Goal: Task Accomplishment & Management: Use online tool/utility

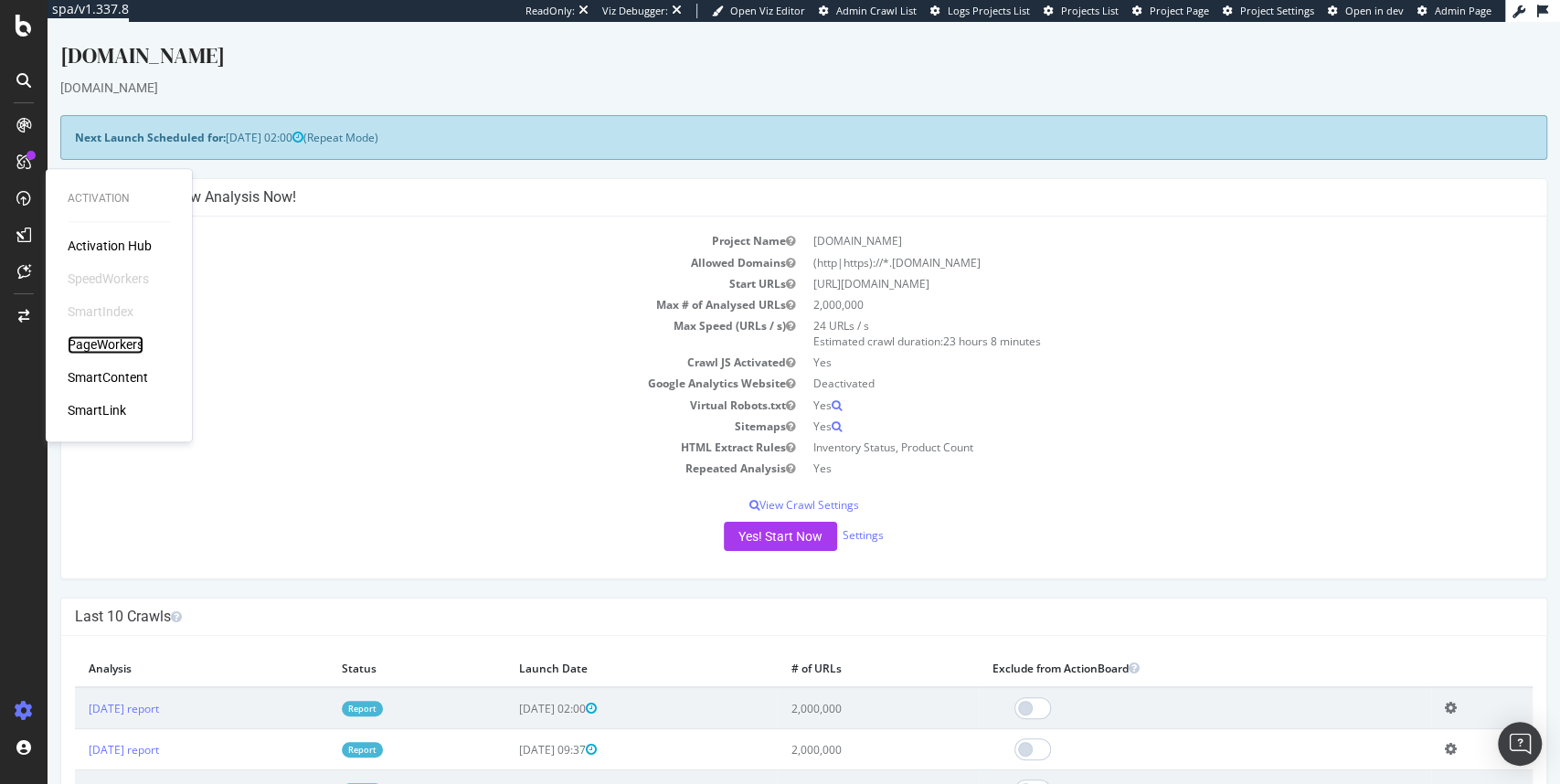
click at [108, 351] on div "PageWorkers" at bounding box center [105, 344] width 76 height 18
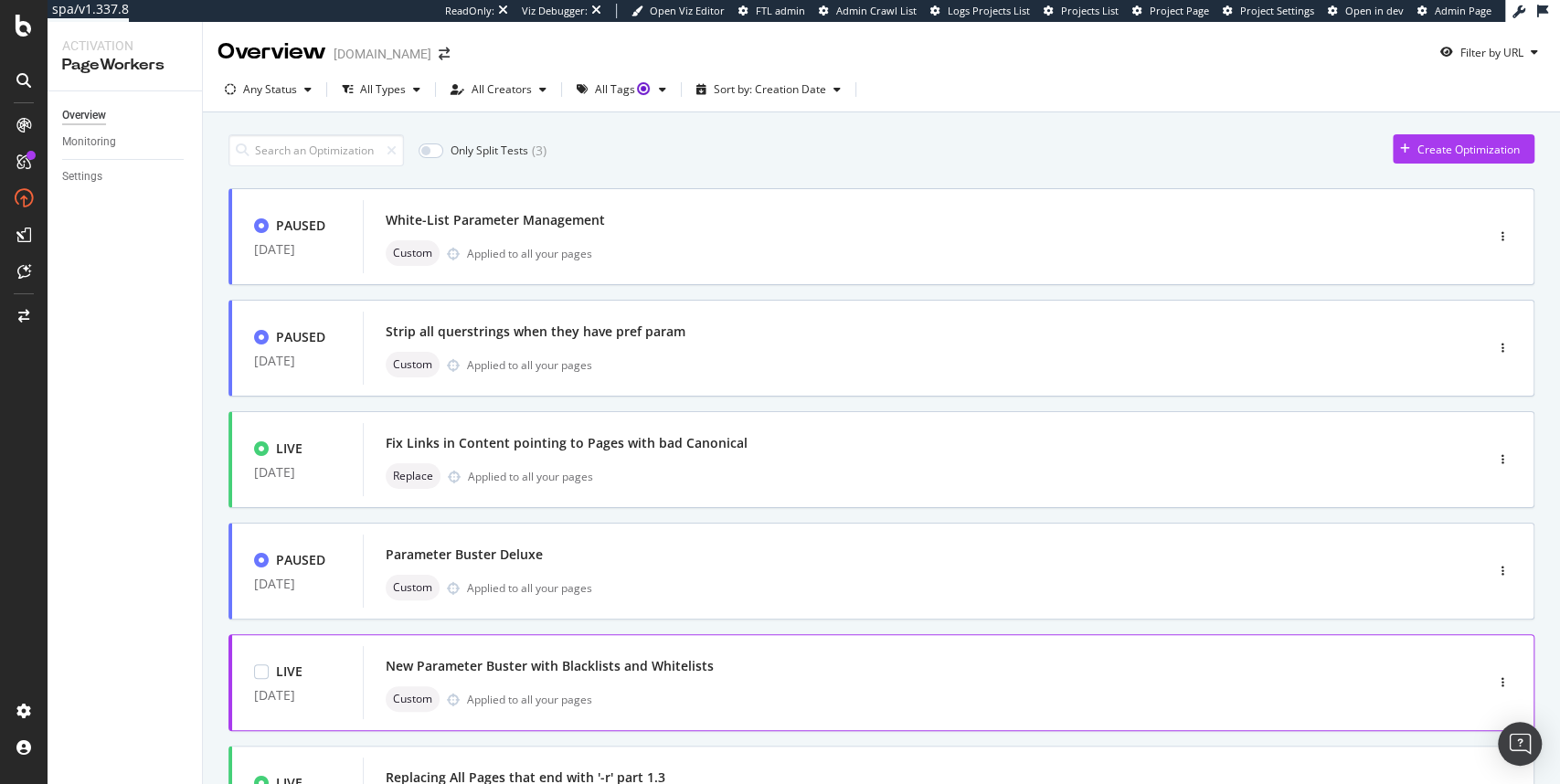
click at [733, 680] on div "New Parameter Buster with Blacklists and Whitelists Custom Applied to all your …" at bounding box center [895, 682] width 1020 height 58
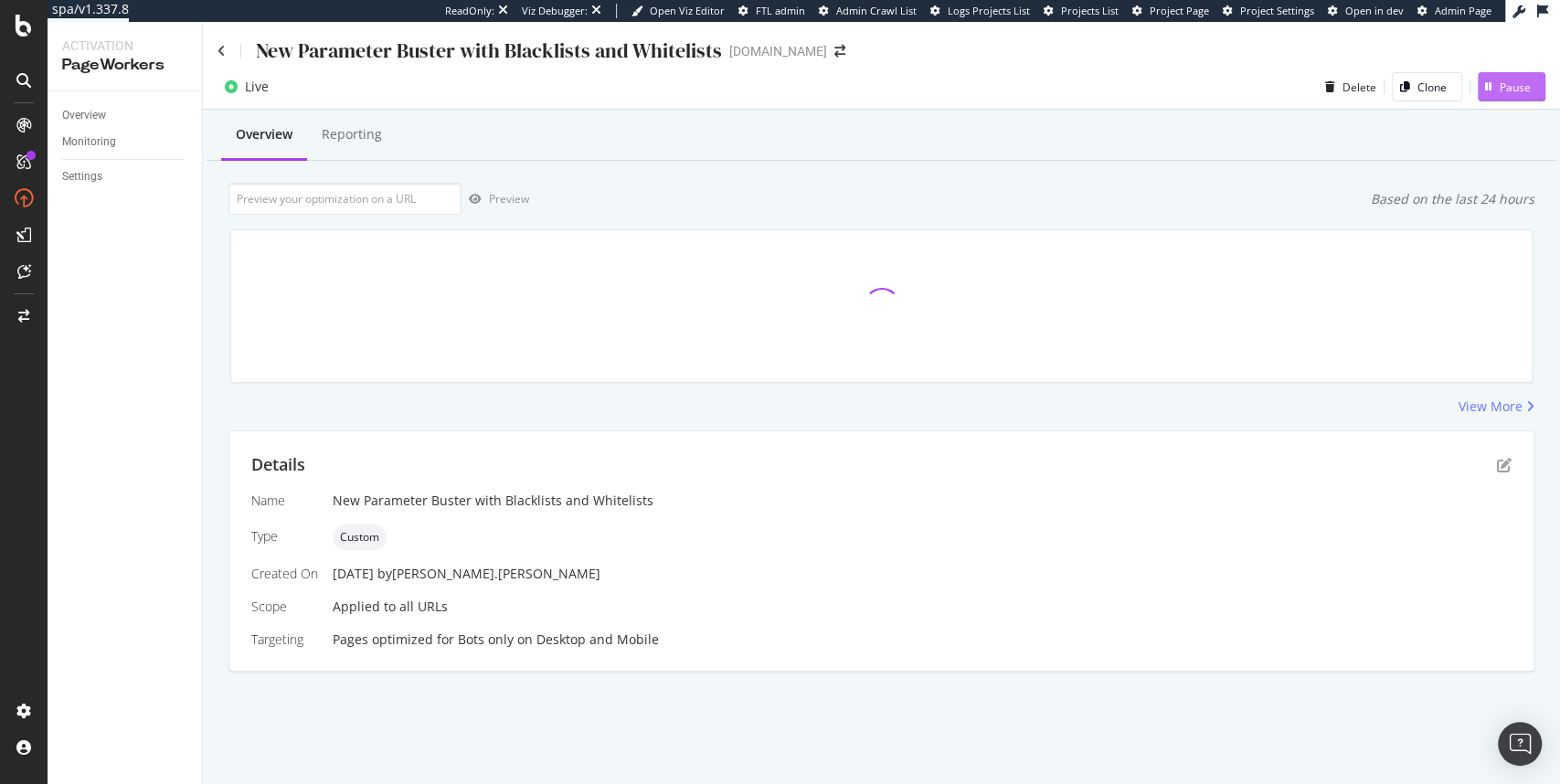
click at [1517, 84] on div "Pause" at bounding box center [1515, 87] width 31 height 16
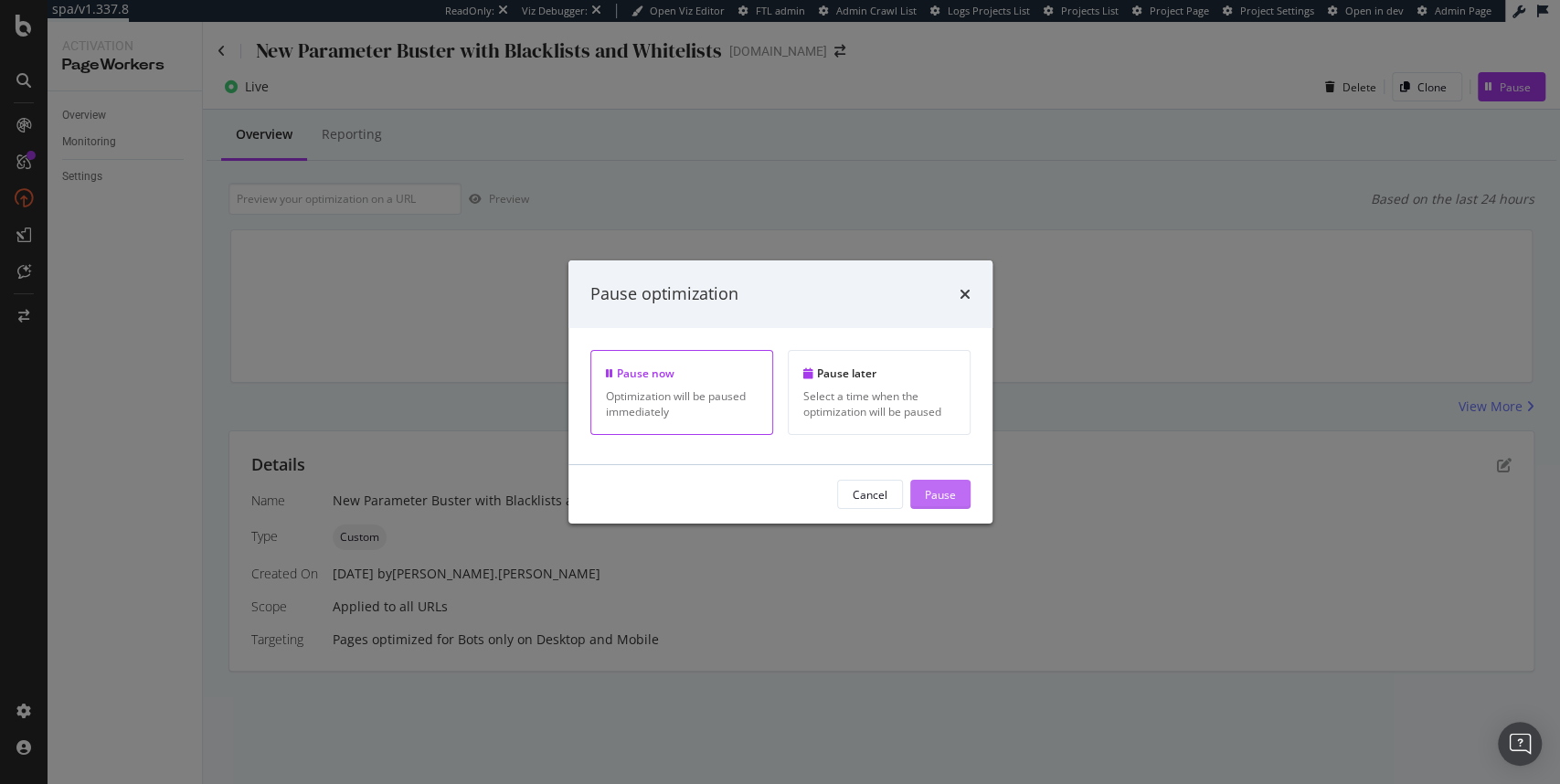
click at [953, 500] on div "Pause" at bounding box center [939, 494] width 31 height 16
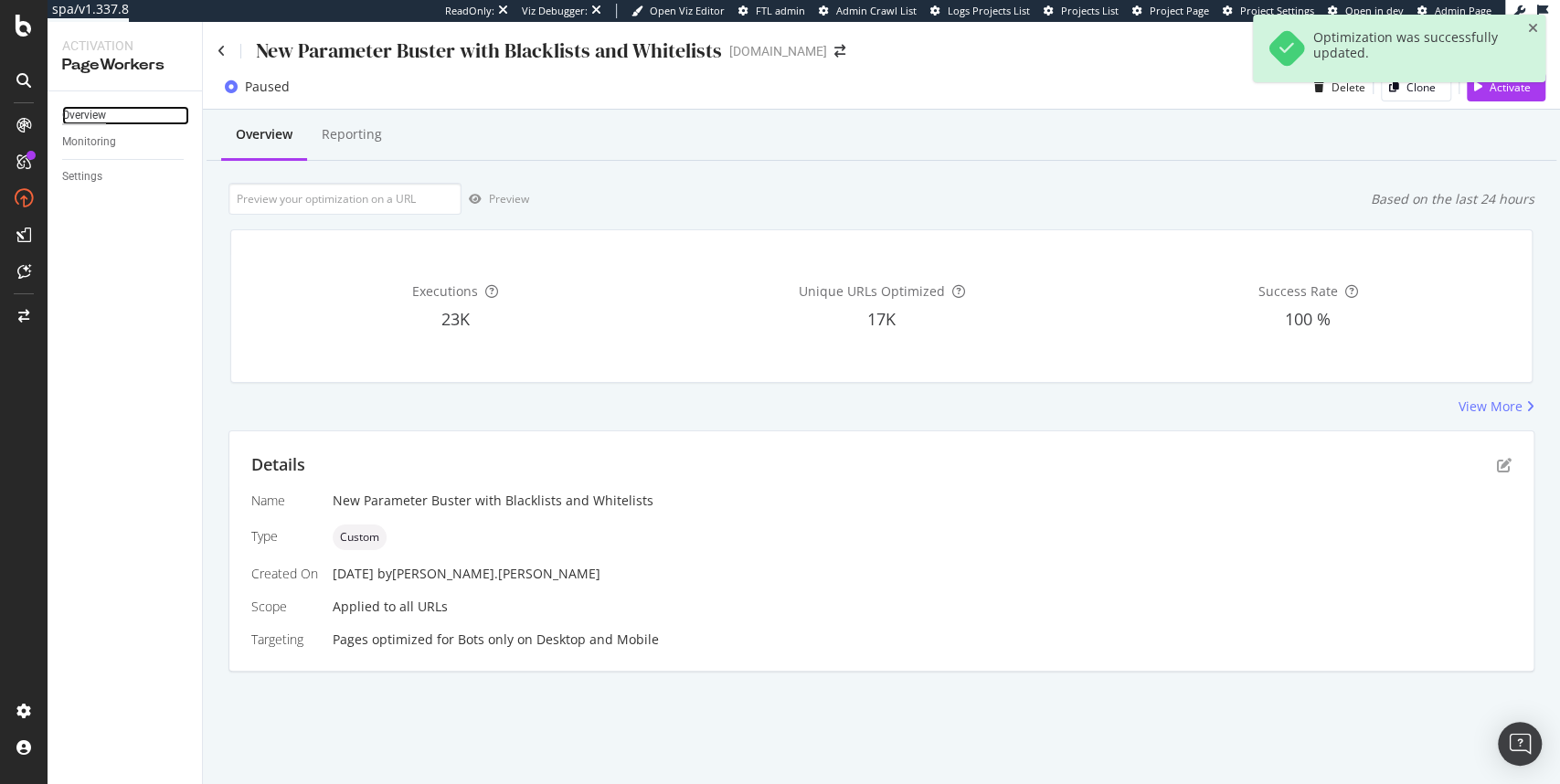
click at [93, 121] on div "Overview" at bounding box center [84, 116] width 44 height 19
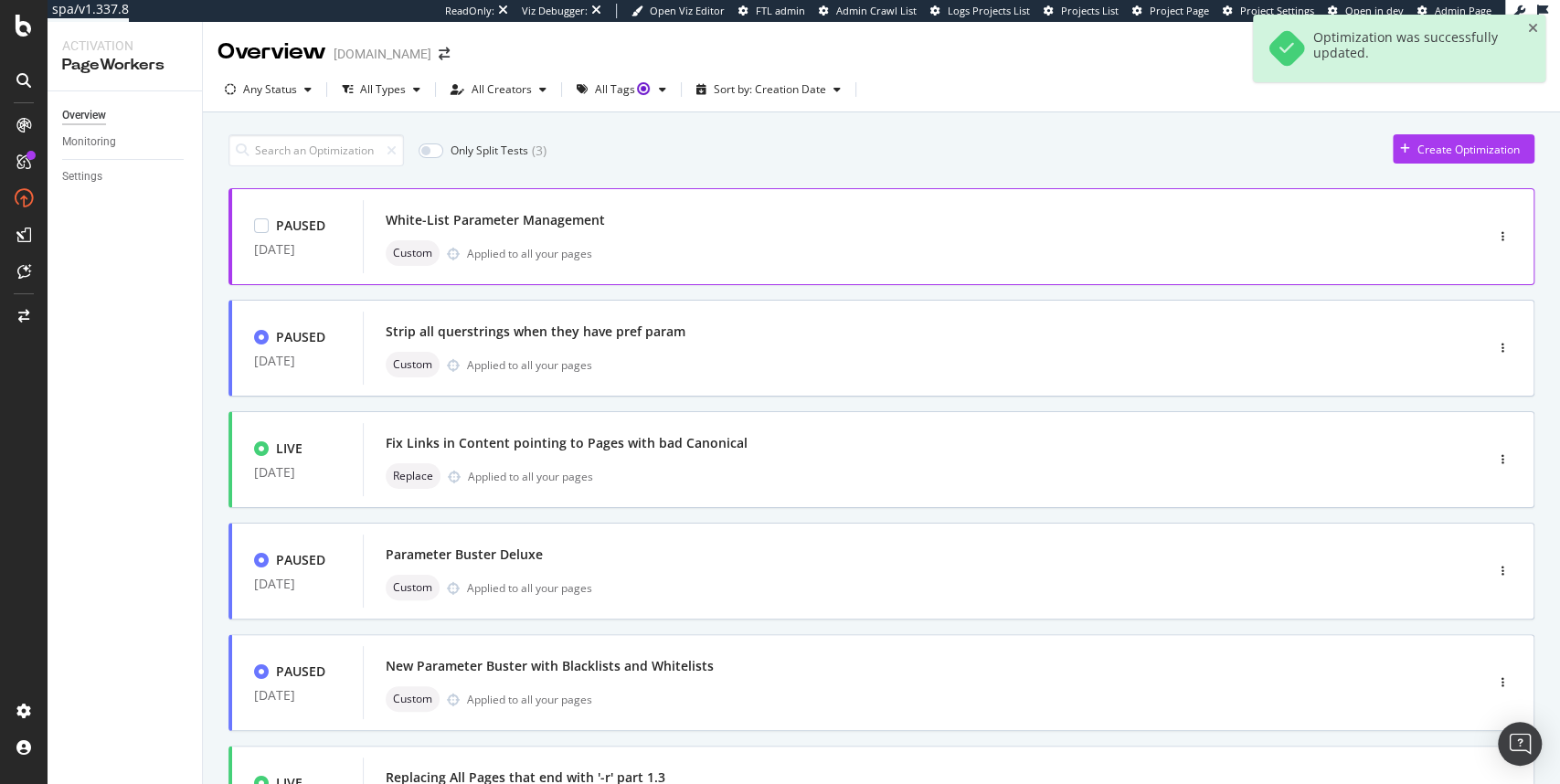
click at [608, 234] on div "White-List Parameter Management Custom Applied to all your pages" at bounding box center [895, 237] width 1020 height 58
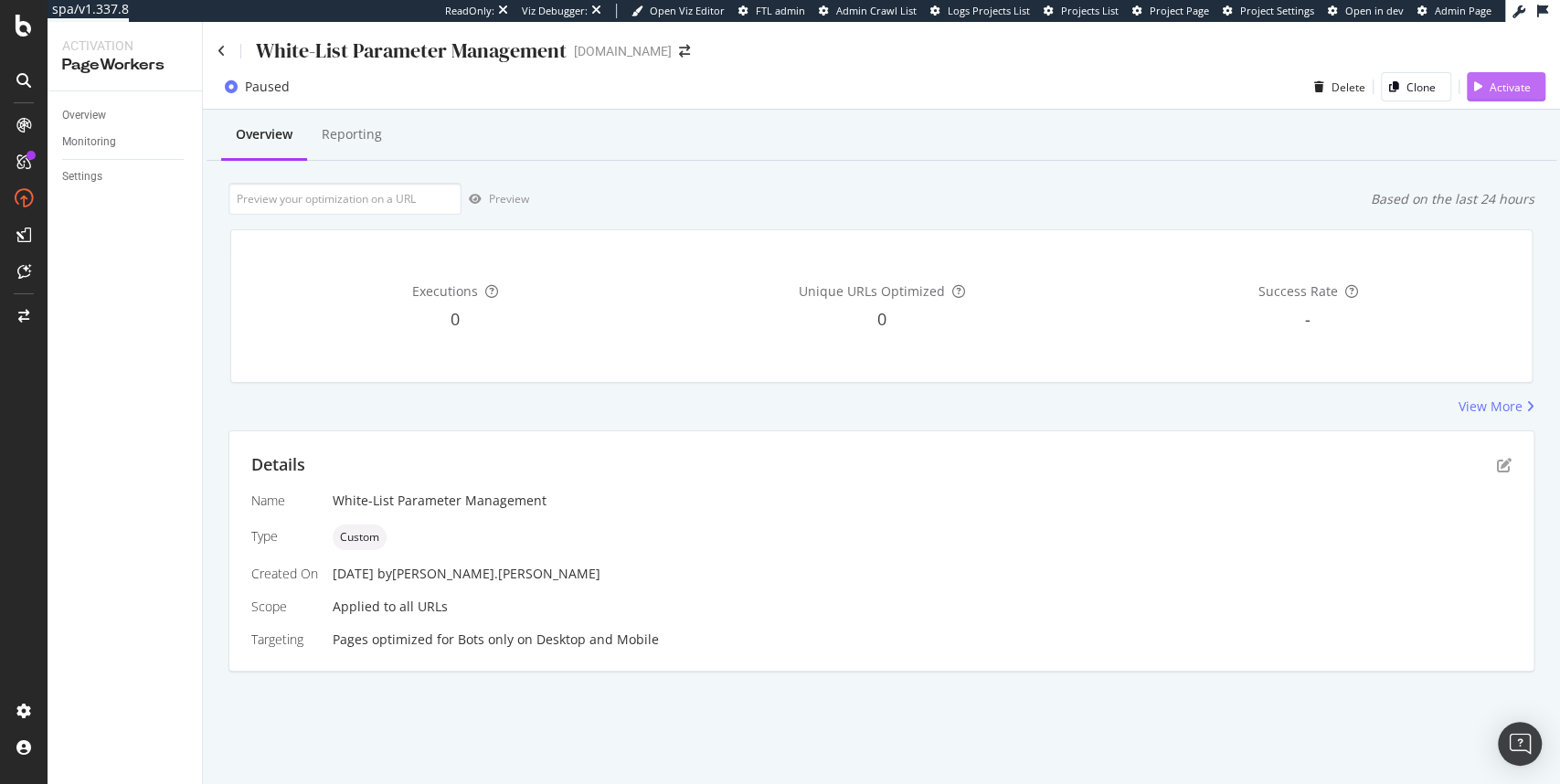
click at [1502, 90] on div "Activate" at bounding box center [1510, 87] width 41 height 16
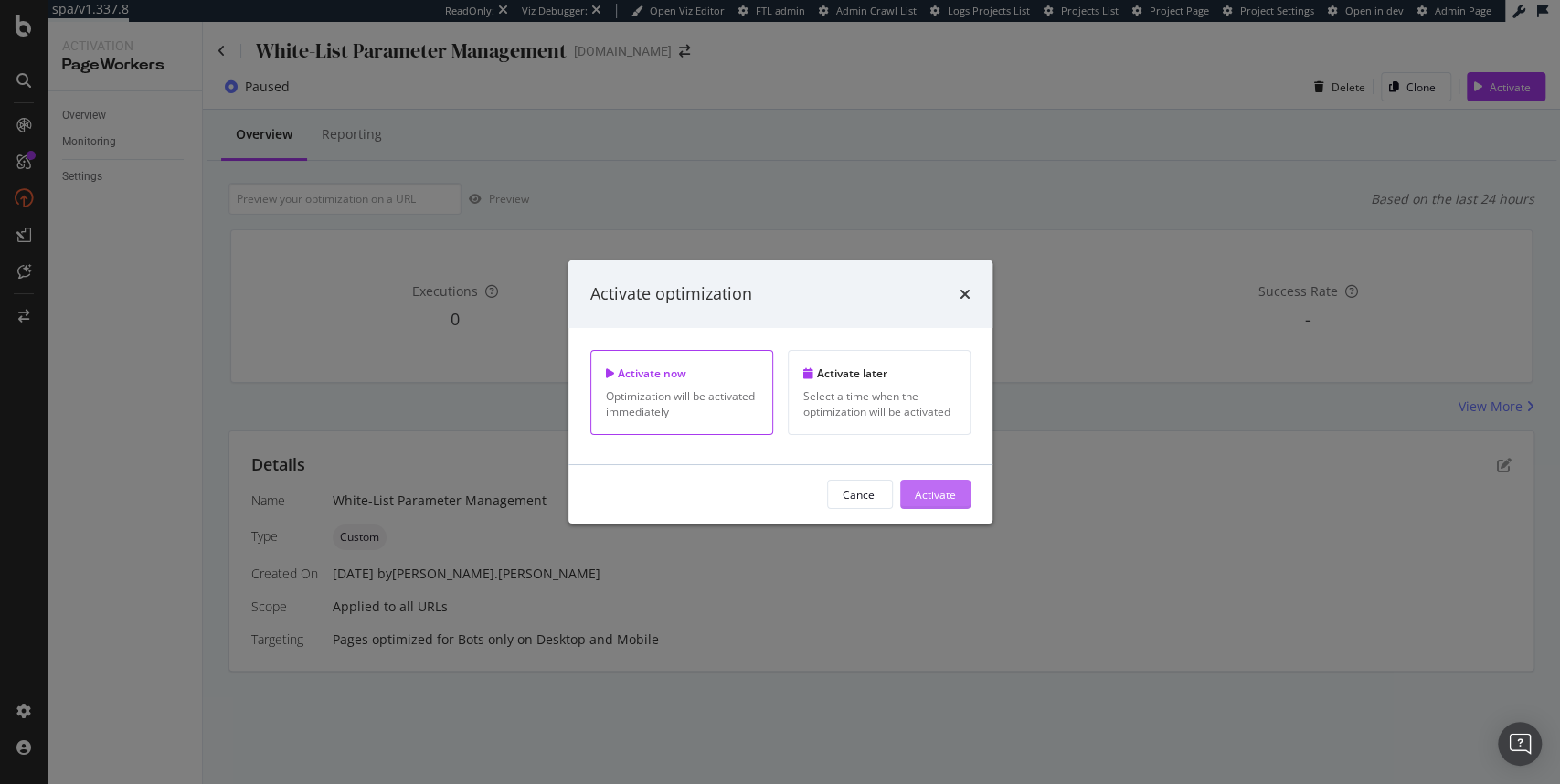
click at [932, 489] on div "Activate" at bounding box center [936, 494] width 41 height 16
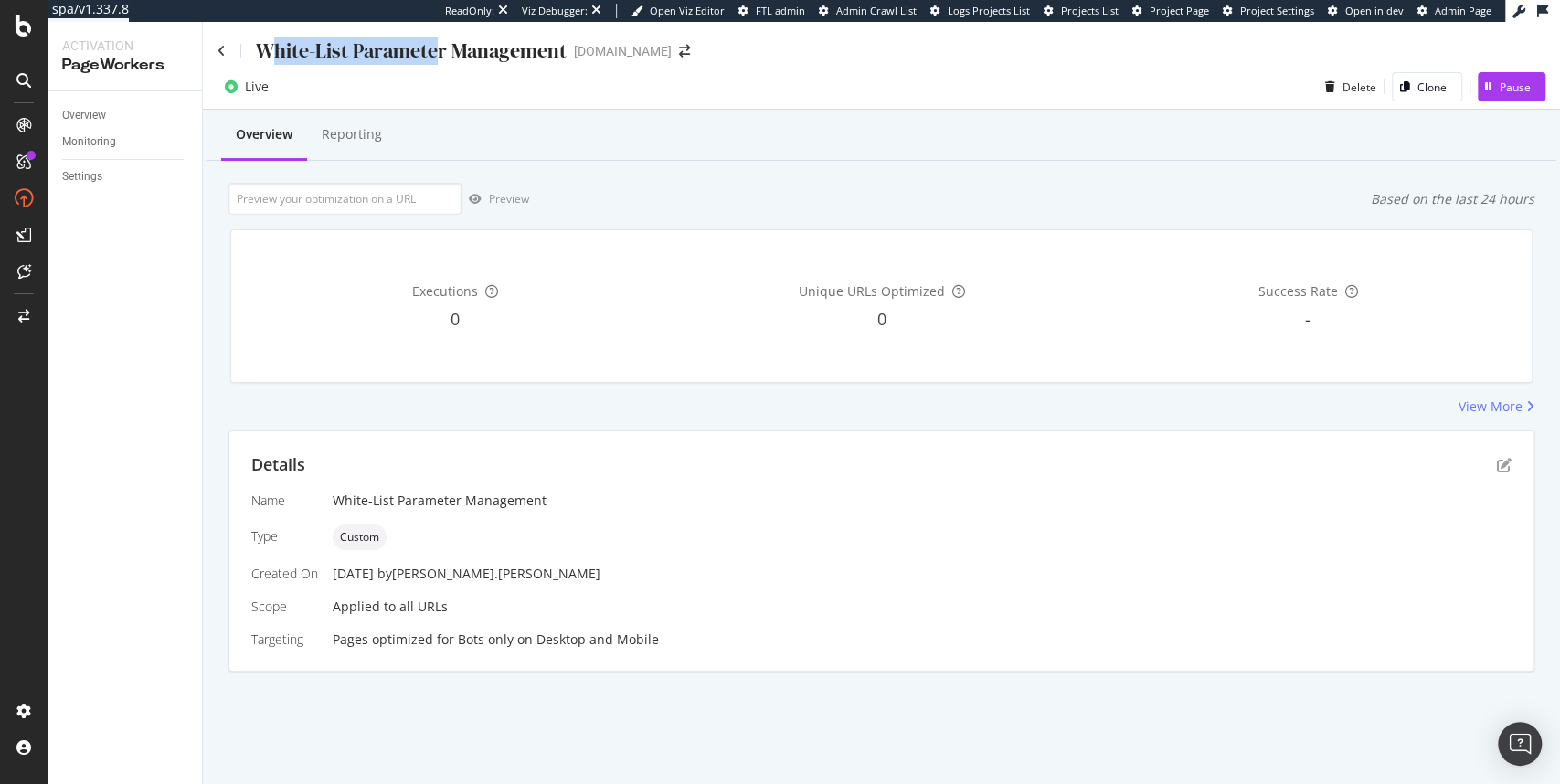
drag, startPoint x: 265, startPoint y: 46, endPoint x: 434, endPoint y: 50, distance: 169.0
click at [434, 50] on div "White-List Parameter Management" at bounding box center [411, 51] width 310 height 28
drag, startPoint x: 492, startPoint y: 51, endPoint x: 258, endPoint y: 51, distance: 234.0
click at [258, 51] on div "White-List Parameter Management" at bounding box center [411, 51] width 310 height 28
copy div "White-List Parameter Management"
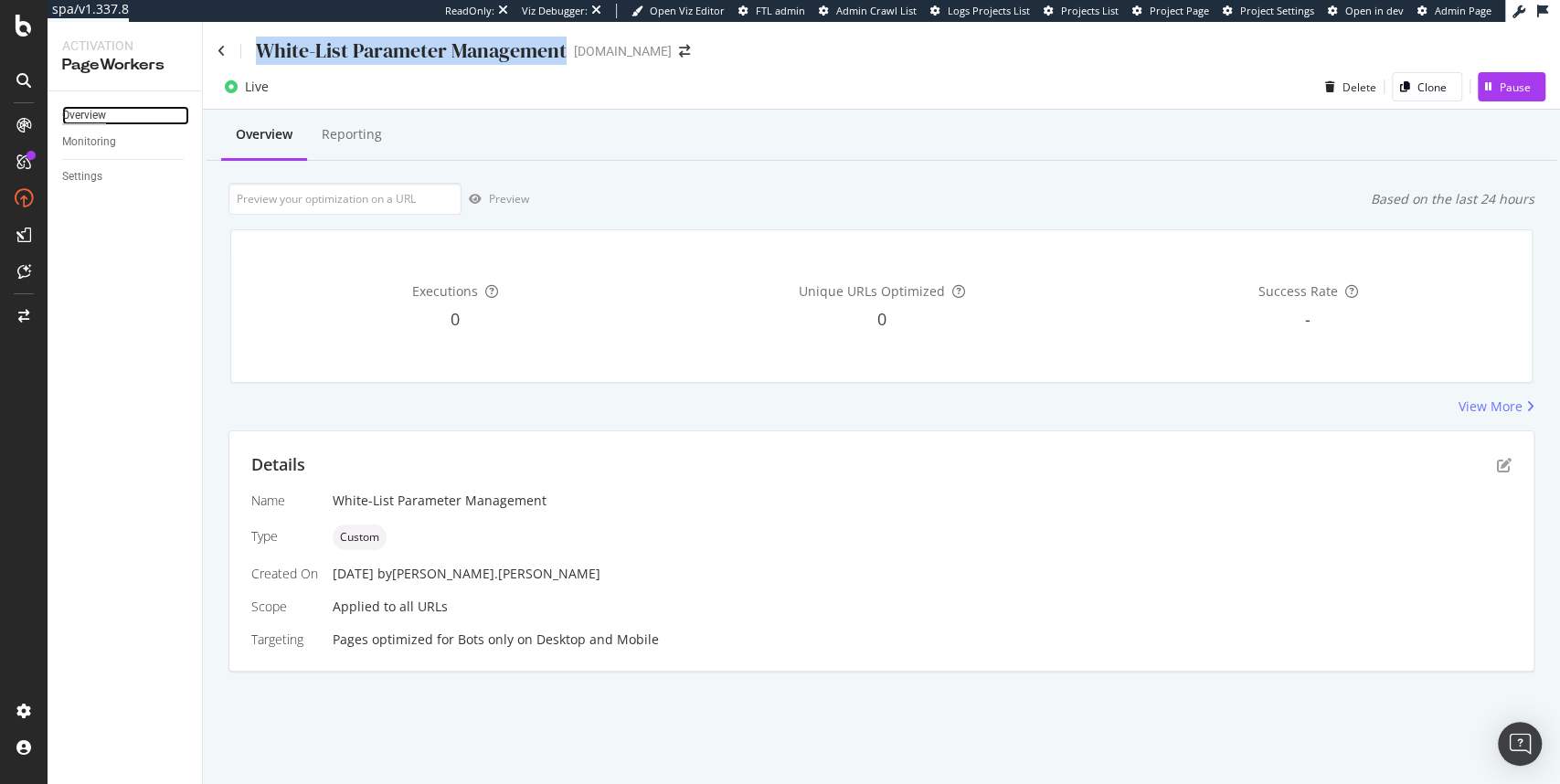
click at [82, 110] on div "Overview" at bounding box center [84, 116] width 44 height 19
